Goal: Task Accomplishment & Management: Manage account settings

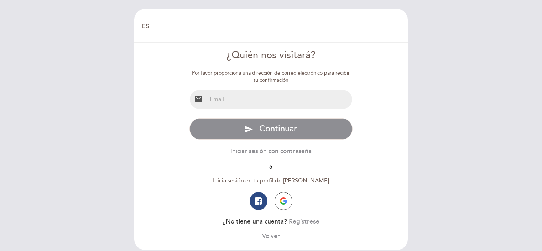
select select "es"
click at [211, 97] on input "email" at bounding box center [280, 99] width 146 height 19
type input "[EMAIL_ADDRESS][DOMAIN_NAME]"
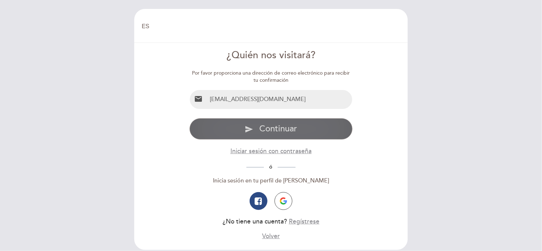
click at [280, 124] on span "Continuar" at bounding box center [278, 128] width 38 height 10
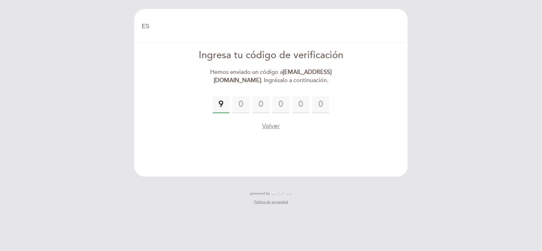
type input "9"
type input "4"
type input "1"
type input "9"
type input "6"
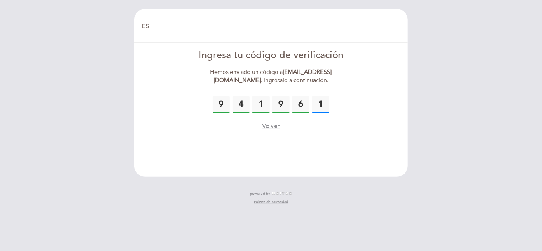
type input "1"
